Goal: Task Accomplishment & Management: Use online tool/utility

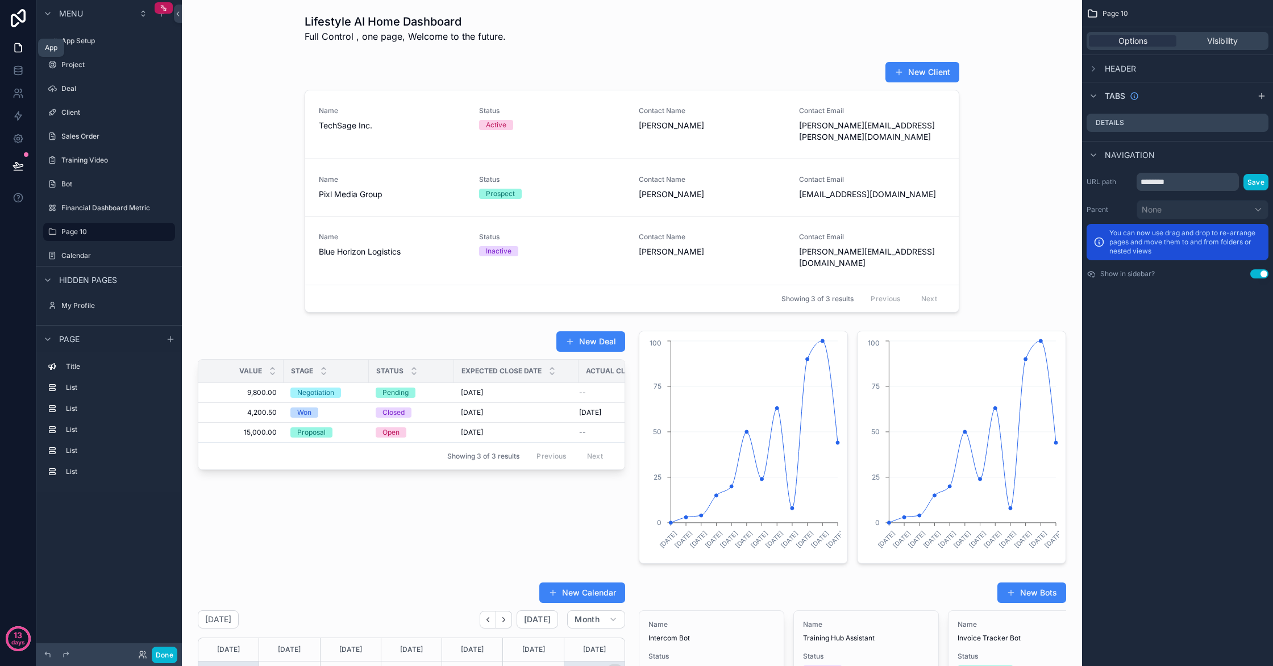
click at [24, 51] on link at bounding box center [18, 47] width 36 height 23
click at [21, 176] on button at bounding box center [18, 166] width 25 height 32
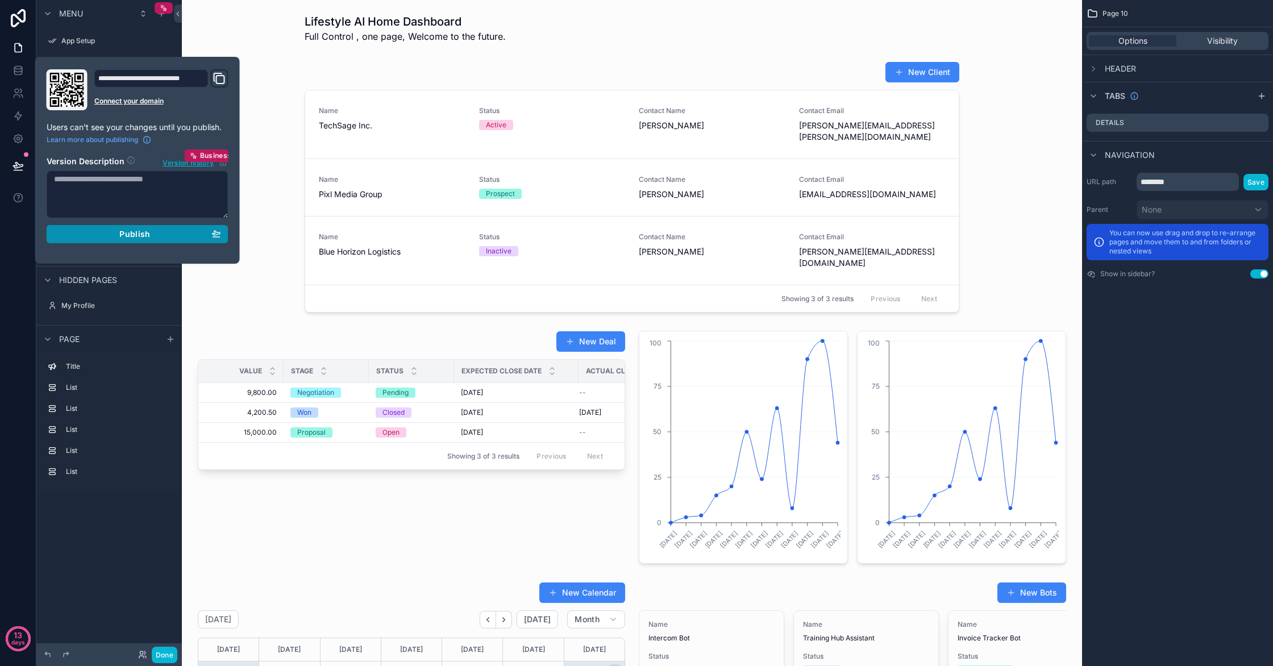
click at [167, 236] on div "Publish" at bounding box center [137, 234] width 167 height 10
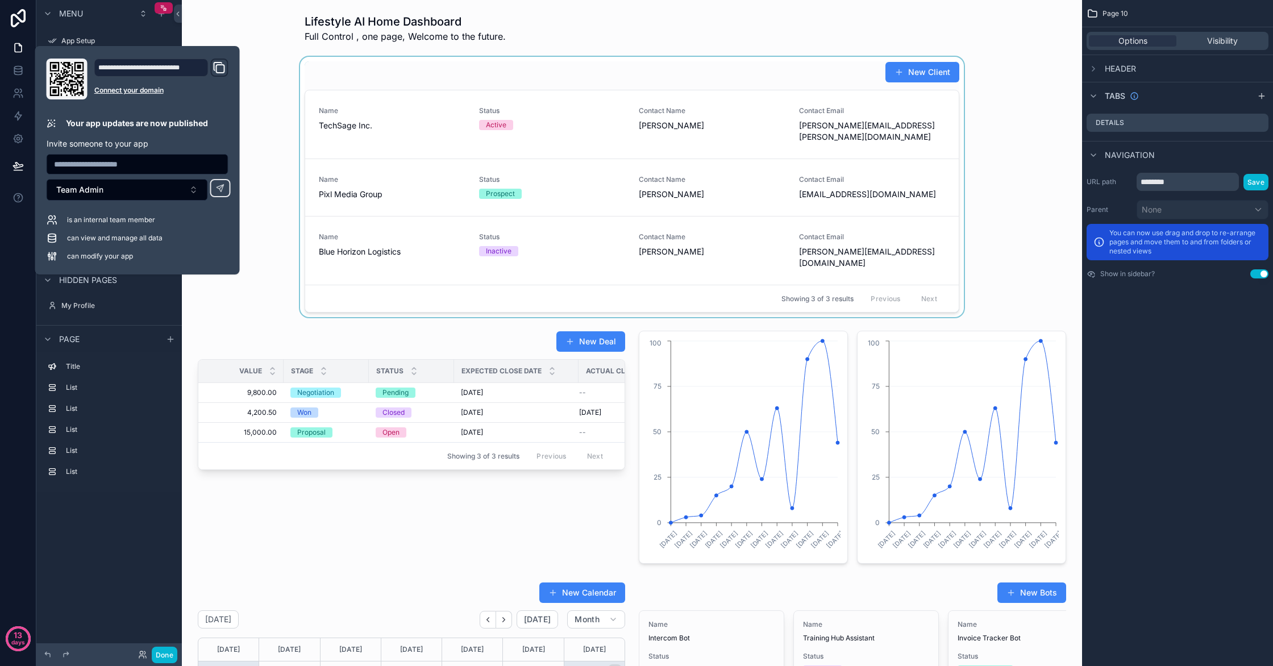
click at [293, 156] on div "scrollable content" at bounding box center [632, 187] width 882 height 260
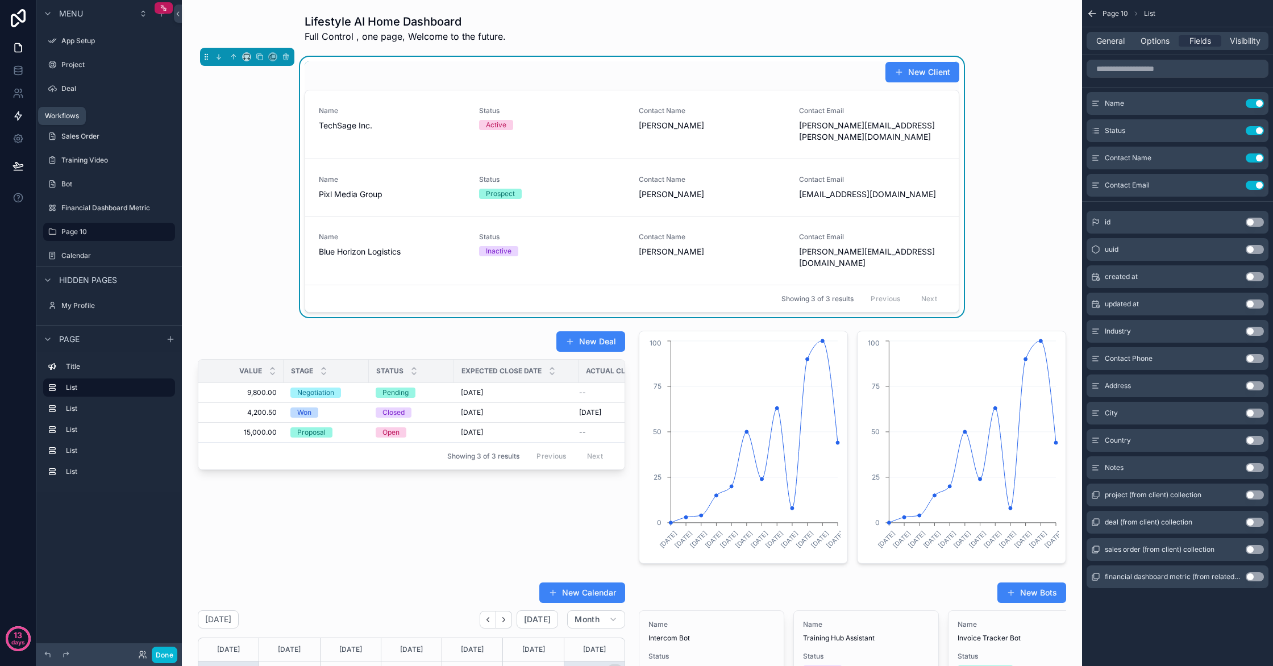
click at [15, 116] on icon at bounding box center [18, 115] width 11 height 11
